Goal: Find specific page/section: Find specific page/section

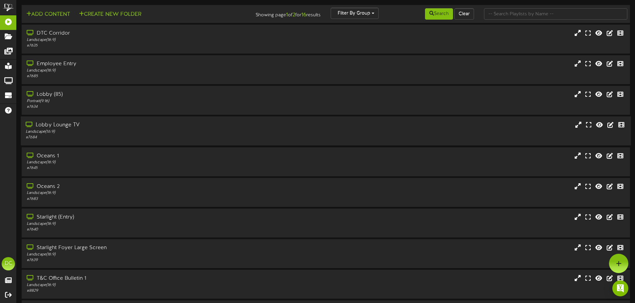
click at [172, 131] on div "Landscape ( 16:9 )" at bounding box center [148, 132] width 244 height 6
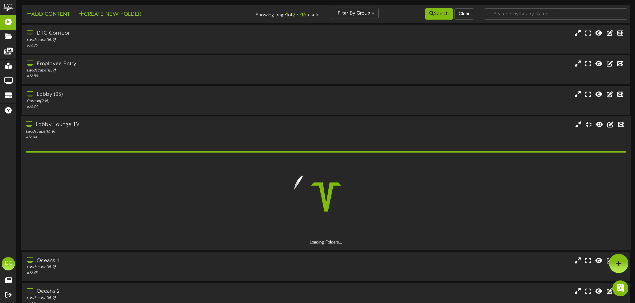
click at [172, 131] on div "Landscape ( 16:9 )" at bounding box center [148, 132] width 244 height 6
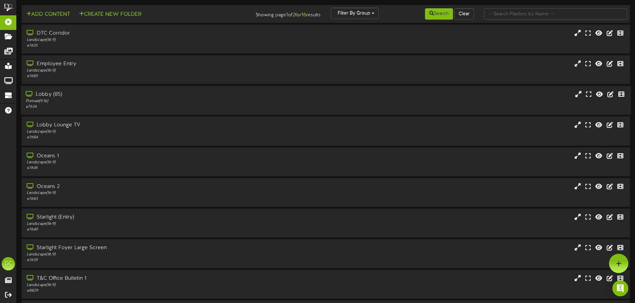
click at [170, 98] on div "Lobby (85)" at bounding box center [148, 95] width 244 height 8
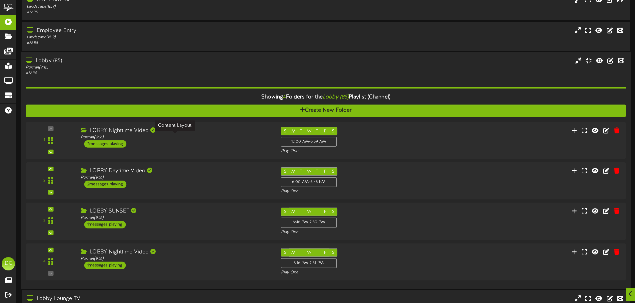
scroll to position [67, 0]
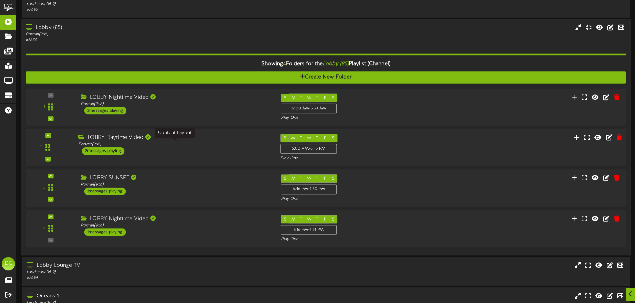
click at [208, 145] on div "Portrait ( 9:16 )" at bounding box center [174, 145] width 192 height 6
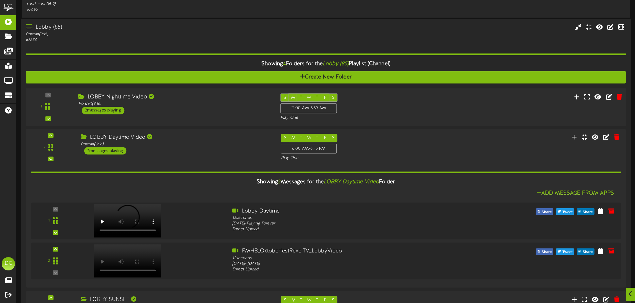
click at [210, 113] on div "LOBBY Nighttime Video Portrait ( 9:16 ) 2 messages playing" at bounding box center [174, 104] width 202 height 21
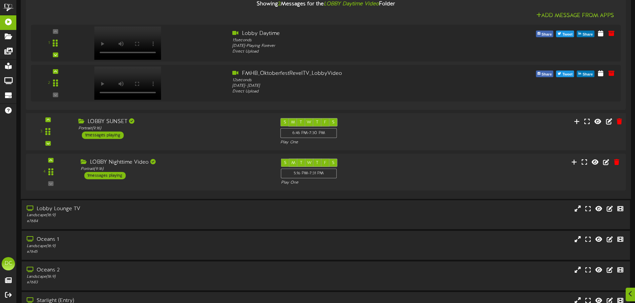
click at [204, 122] on div "LOBBY SUNSET" at bounding box center [174, 122] width 192 height 8
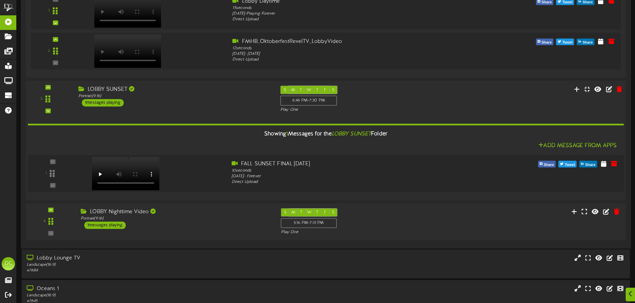
scroll to position [399, 0]
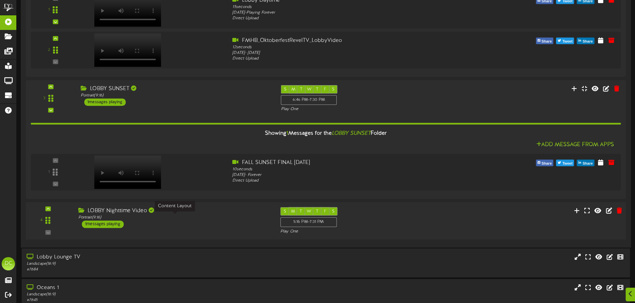
click at [210, 220] on div "Portrait ( 9:16 )" at bounding box center [174, 218] width 192 height 6
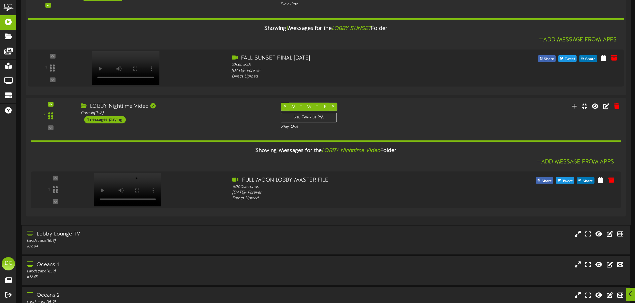
scroll to position [566, 0]
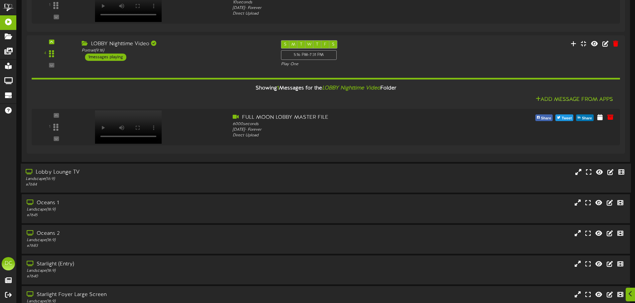
click at [213, 181] on div "Landscape ( 16:9 )" at bounding box center [148, 180] width 244 height 6
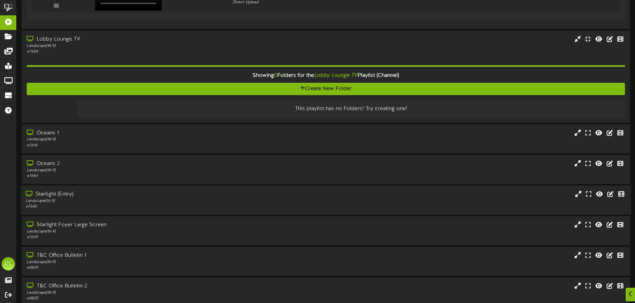
scroll to position [730, 0]
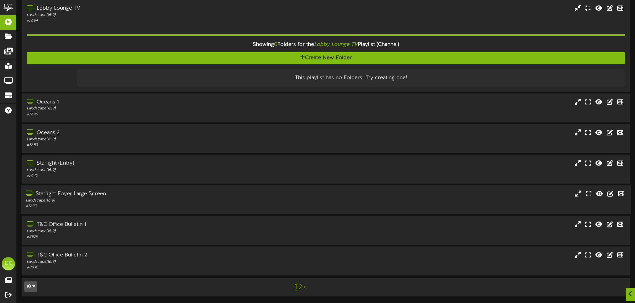
click at [209, 197] on div "Starlight Foyer Large Screen" at bounding box center [148, 195] width 244 height 8
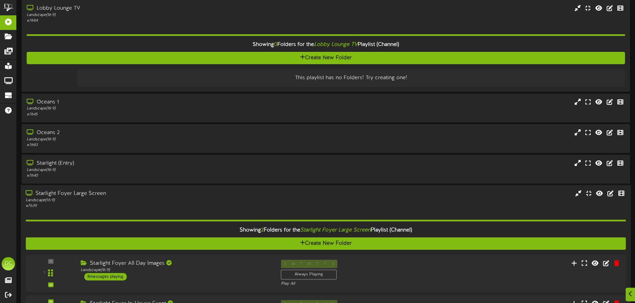
scroll to position [830, 0]
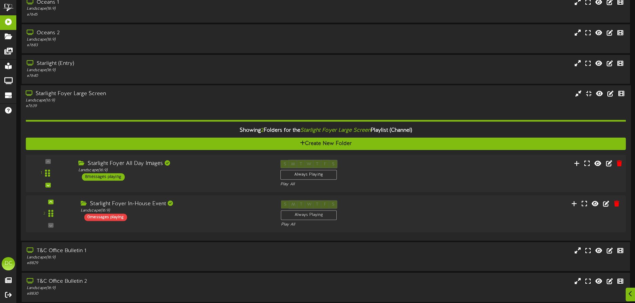
click at [215, 175] on div "Starlight Foyer All Day Images Landscape ( 16:9 ) 8 messages playing" at bounding box center [174, 170] width 202 height 21
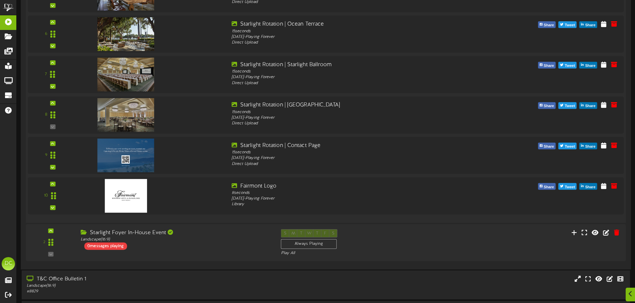
scroll to position [1218, 0]
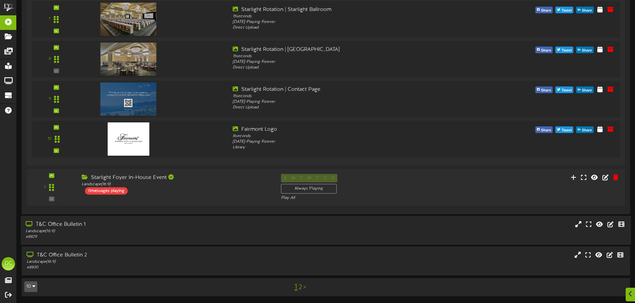
click at [179, 227] on div "T&C Office Bulletin 1" at bounding box center [148, 225] width 244 height 8
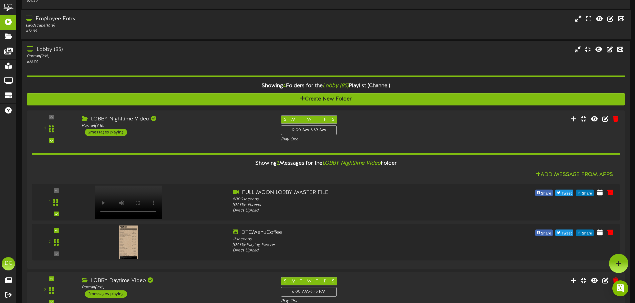
scroll to position [0, 0]
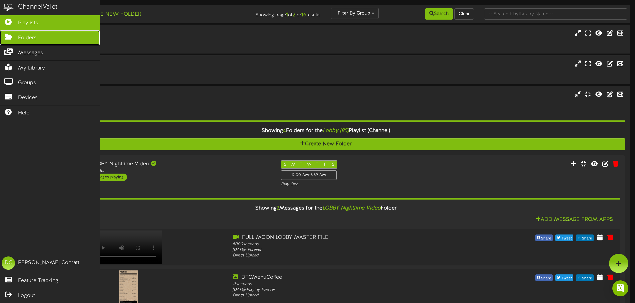
click at [44, 37] on link "Folders" at bounding box center [50, 37] width 100 height 15
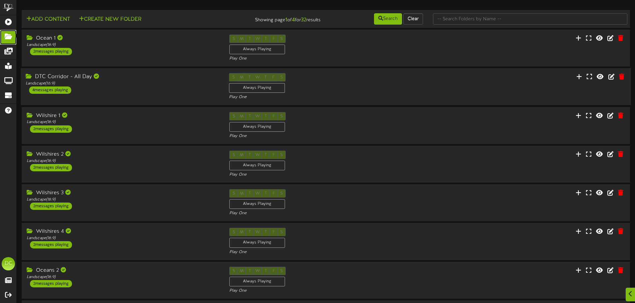
scroll to position [33, 0]
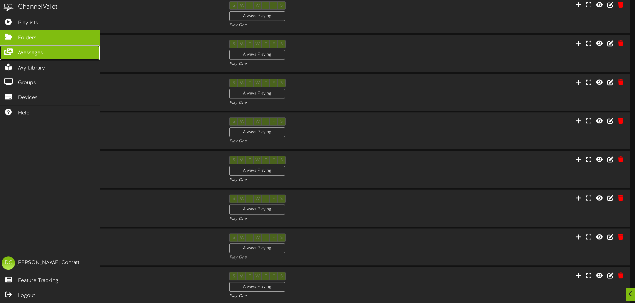
click at [7, 53] on icon at bounding box center [8, 51] width 17 height 5
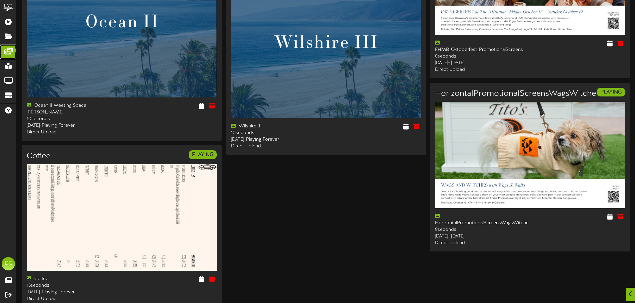
scroll to position [1119, 0]
